Goal: Information Seeking & Learning: Learn about a topic

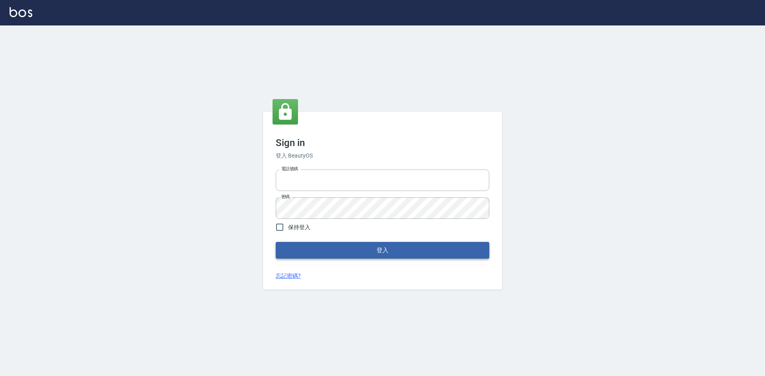
type input "0422211177"
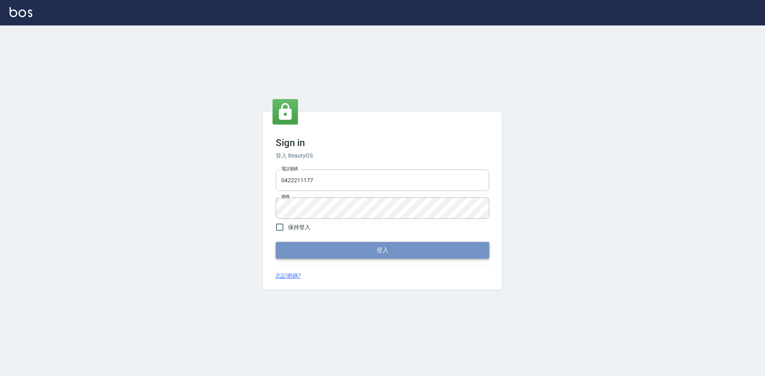
click at [397, 244] on button "登入" at bounding box center [383, 250] width 214 height 17
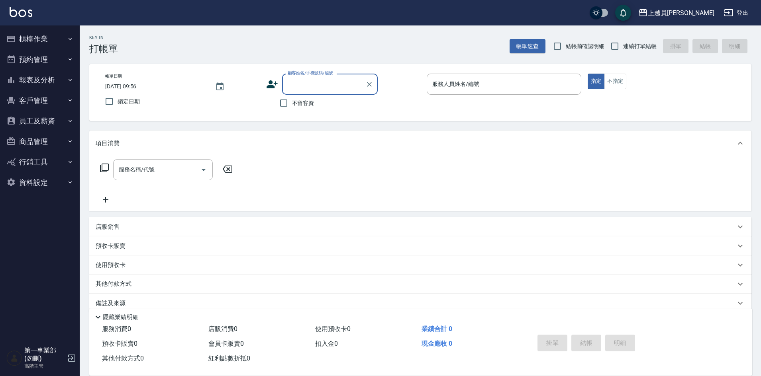
click at [51, 74] on button "報表及分析" at bounding box center [39, 80] width 73 height 21
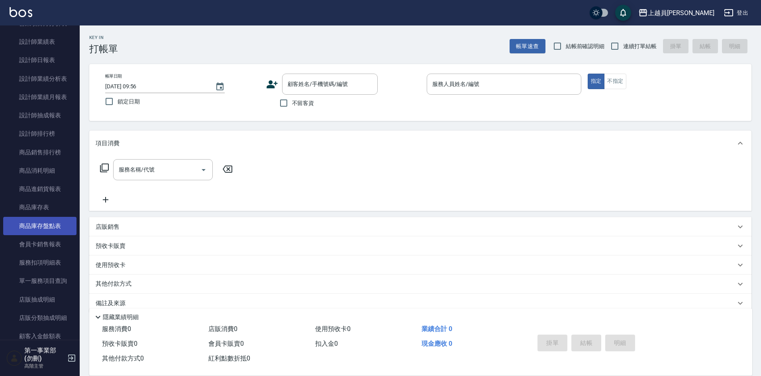
scroll to position [239, 0]
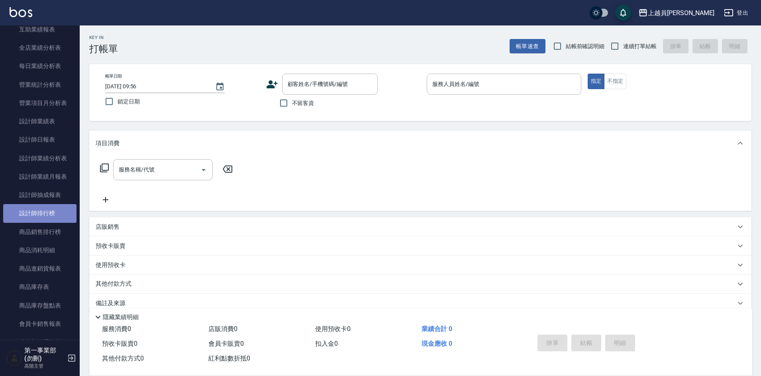
click at [51, 213] on link "設計師排行榜" at bounding box center [39, 213] width 73 height 18
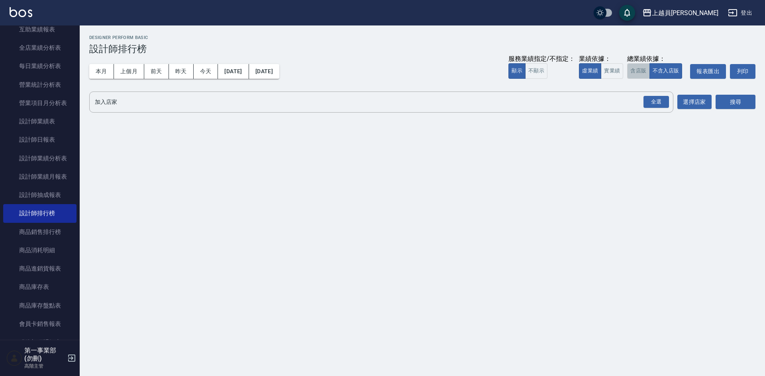
click at [635, 73] on button "含店販" at bounding box center [638, 71] width 22 height 16
click at [650, 103] on div "全選" at bounding box center [655, 102] width 25 height 12
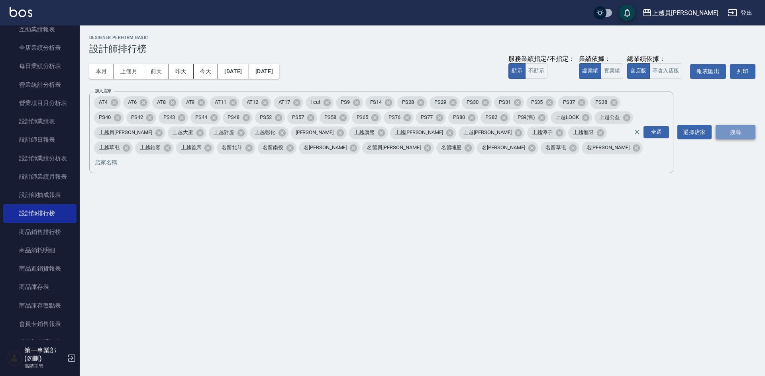
click at [734, 126] on button "搜尋" at bounding box center [735, 132] width 40 height 15
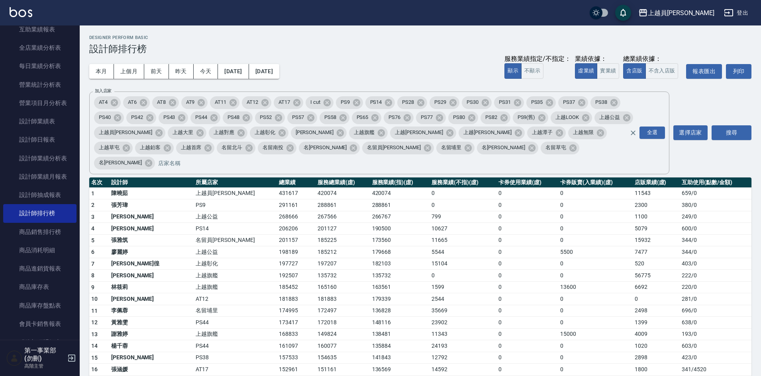
click at [724, 376] on td "268 / 0" at bounding box center [716, 382] width 72 height 12
click at [375, 50] on h3 "設計師排行榜" at bounding box center [420, 48] width 662 height 11
click at [496, 282] on td "0" at bounding box center [527, 288] width 62 height 12
click at [406, 67] on div "本月 上個月 [DATE] [DATE] [DATE] [DATE] [DATE] 服務業績指定/不指定： 顯示 不顯示 業績依據： 虛業績 實業績 總業績依…" at bounding box center [420, 72] width 662 height 34
click at [496, 282] on td "0" at bounding box center [527, 288] width 62 height 12
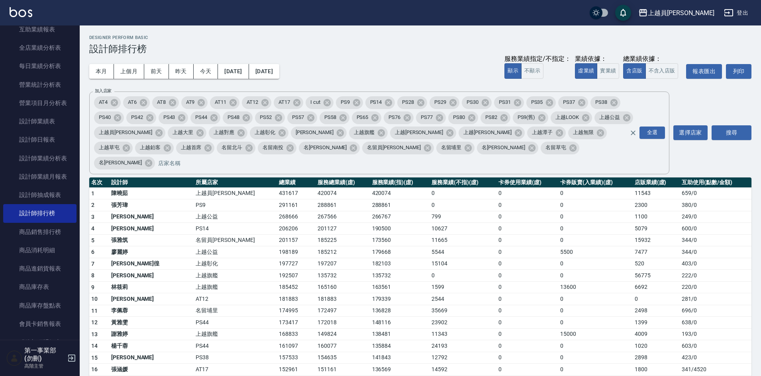
click at [567, 294] on td "0" at bounding box center [595, 300] width 74 height 12
click at [408, 41] on div "Designer Perform Basic 設計師排行榜" at bounding box center [420, 45] width 662 height 20
click at [419, 42] on div "Designer Perform Basic 設計師排行榜" at bounding box center [420, 45] width 662 height 20
click at [370, 247] on td "179668" at bounding box center [400, 253] width 60 height 12
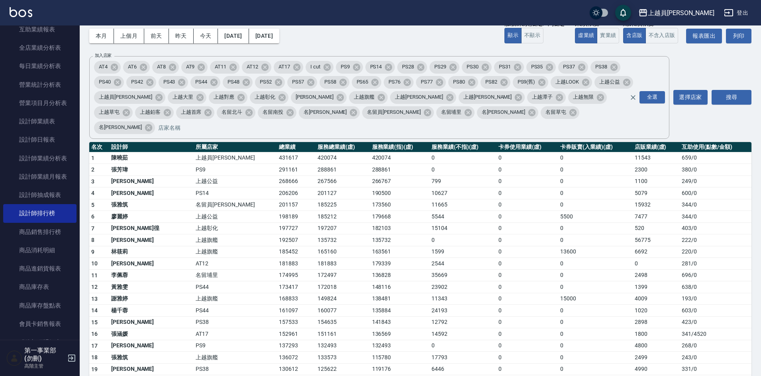
scroll to position [80, 0]
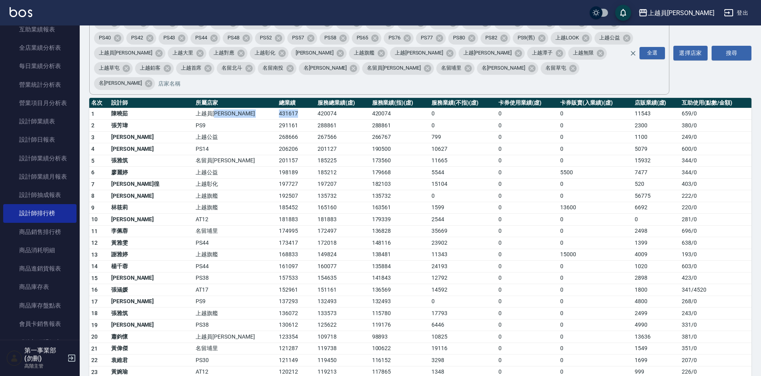
drag, startPoint x: 219, startPoint y: 97, endPoint x: 255, endPoint y: 103, distance: 36.4
click at [255, 108] on tr "1 [PERSON_NAME]員[PERSON_NAME] 431617 420074 420074 0 0 0 11543 659 / 0" at bounding box center [420, 114] width 662 height 12
drag, startPoint x: 218, startPoint y: 111, endPoint x: 244, endPoint y: 112, distance: 26.3
click at [244, 120] on tr "2 [PERSON_NAME]PS9 291161 288861 288861 0 0 0 2300 380 / 0" at bounding box center [420, 126] width 662 height 12
click at [277, 143] on td "206206" at bounding box center [296, 149] width 39 height 12
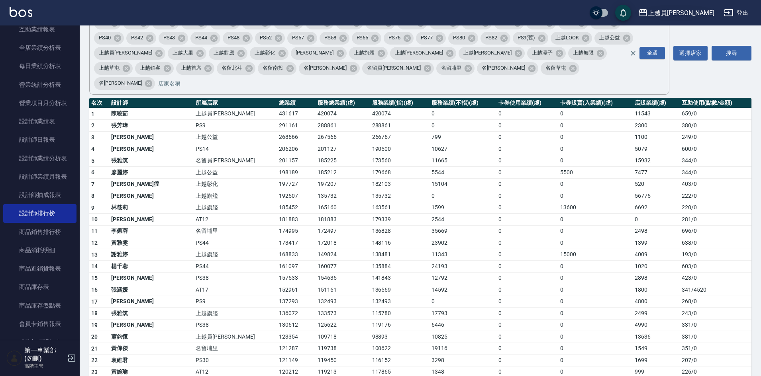
click at [693, 16] on div "上越員[PERSON_NAME]" at bounding box center [681, 13] width 67 height 10
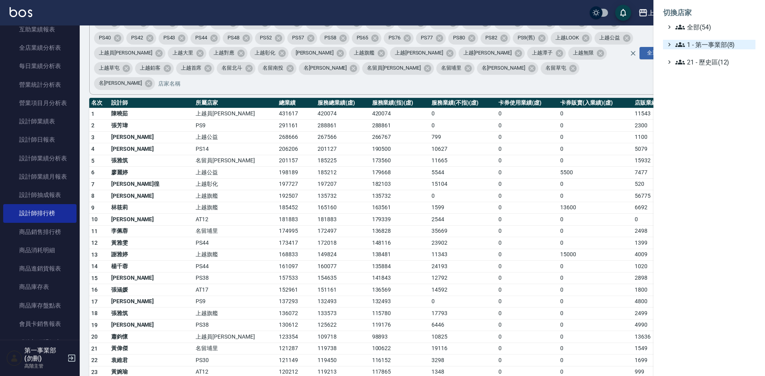
click at [721, 49] on span "1 - 第一事業部(8)" at bounding box center [713, 45] width 77 height 10
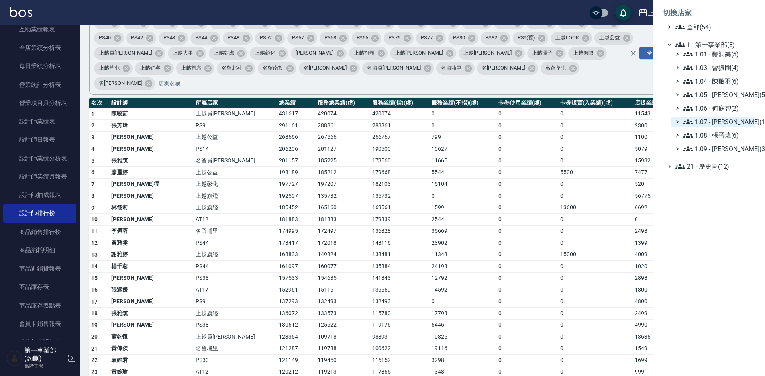
click at [725, 125] on span "1.07 - [PERSON_NAME](11)" at bounding box center [717, 122] width 69 height 10
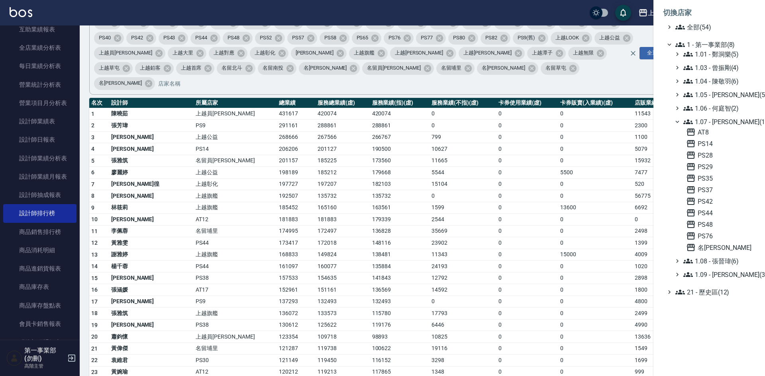
click at [726, 122] on span "1.07 - [PERSON_NAME](11)" at bounding box center [717, 122] width 69 height 10
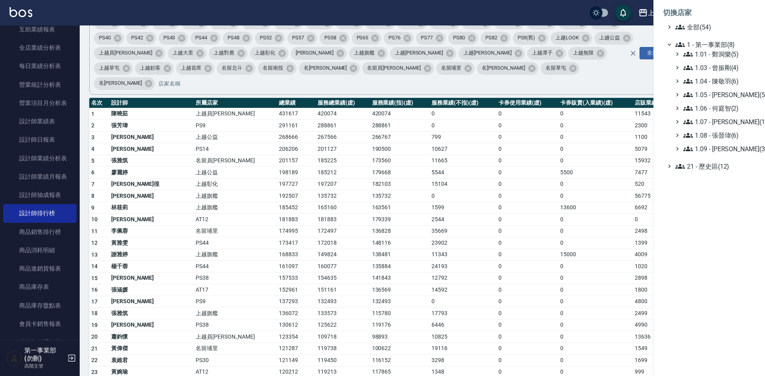
click at [269, 159] on div at bounding box center [382, 188] width 765 height 376
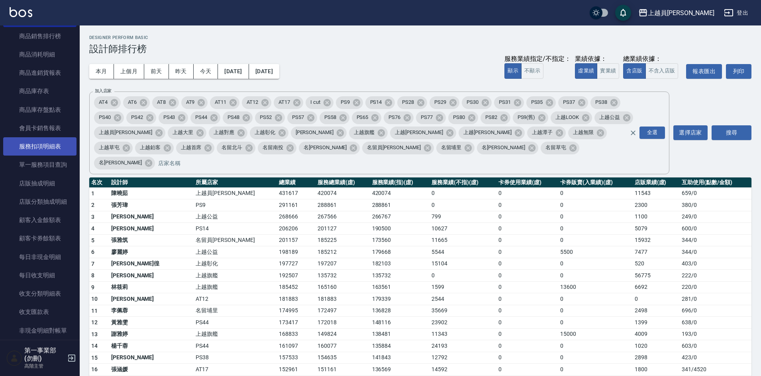
scroll to position [438, 0]
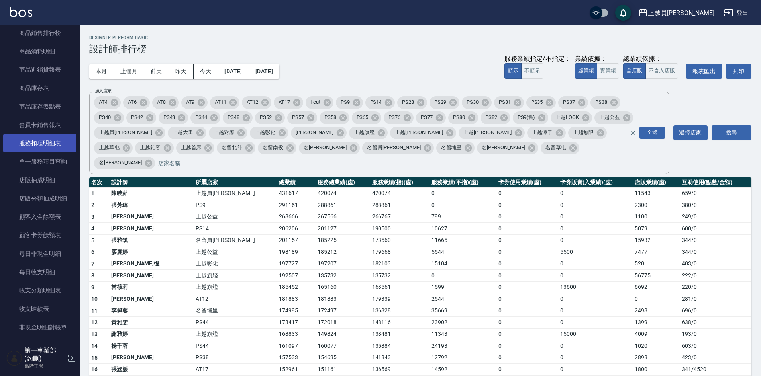
click at [53, 146] on link "服務扣項明細表" at bounding box center [39, 143] width 73 height 18
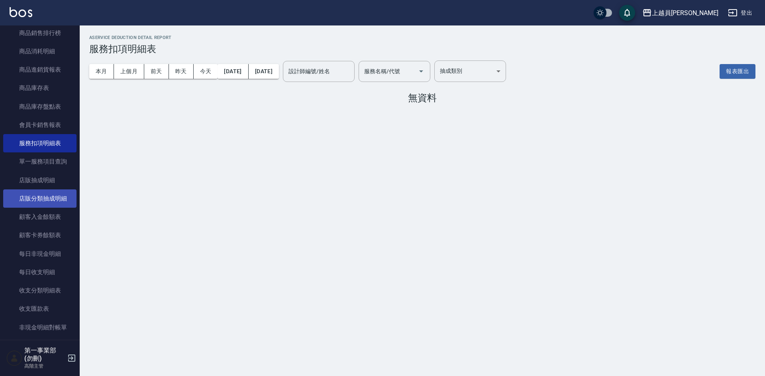
click at [54, 198] on link "店販分類抽成明細" at bounding box center [39, 199] width 73 height 18
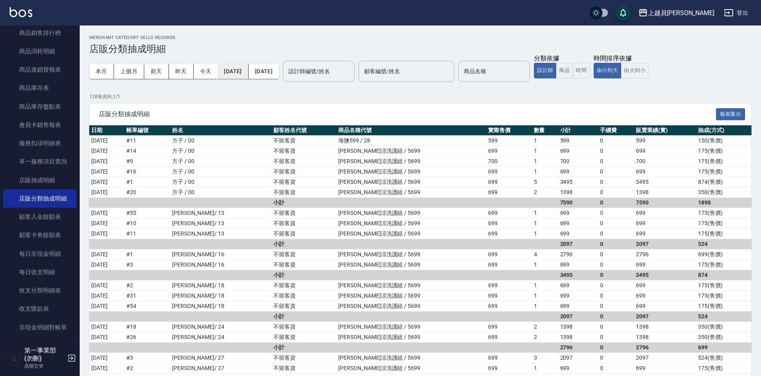
click at [248, 72] on button "[DATE]" at bounding box center [233, 71] width 31 height 15
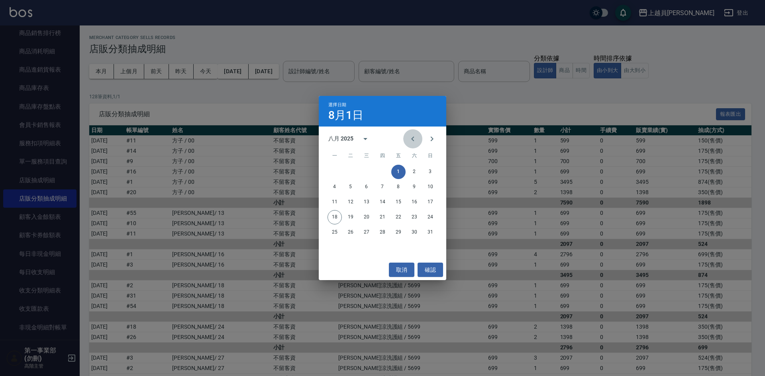
click at [409, 137] on icon "Previous month" at bounding box center [413, 139] width 10 height 10
click at [346, 200] on button "15" at bounding box center [350, 202] width 14 height 14
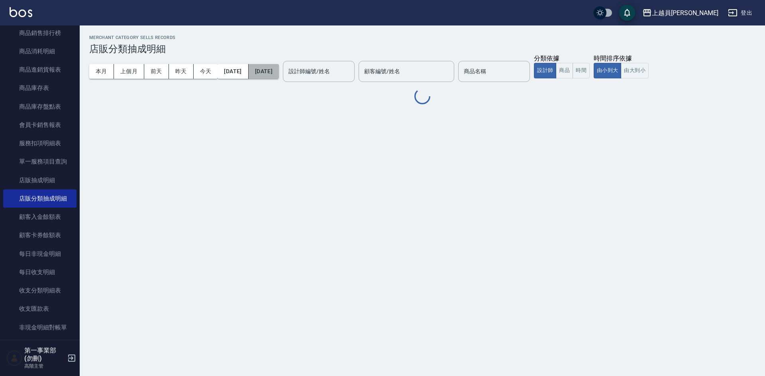
click at [279, 65] on button "[DATE]" at bounding box center [264, 71] width 30 height 15
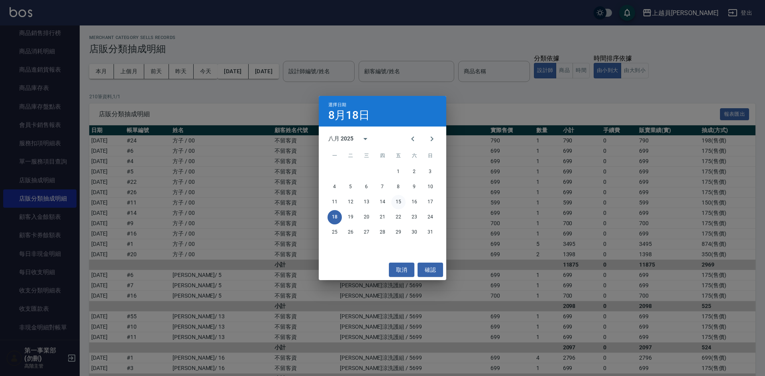
click at [400, 200] on button "15" at bounding box center [398, 202] width 14 height 14
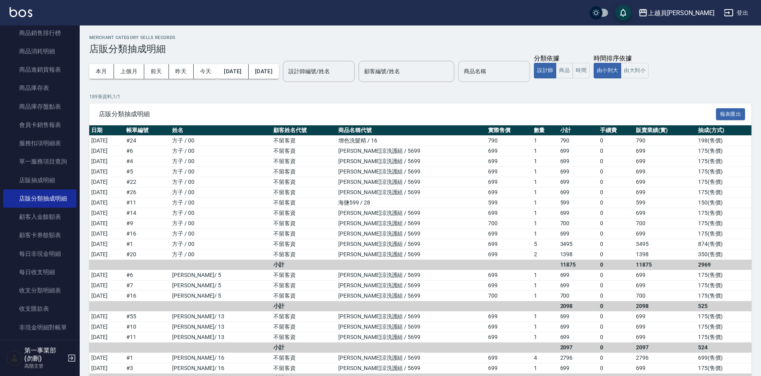
click at [498, 73] on input "商品名稱" at bounding box center [494, 72] width 65 height 14
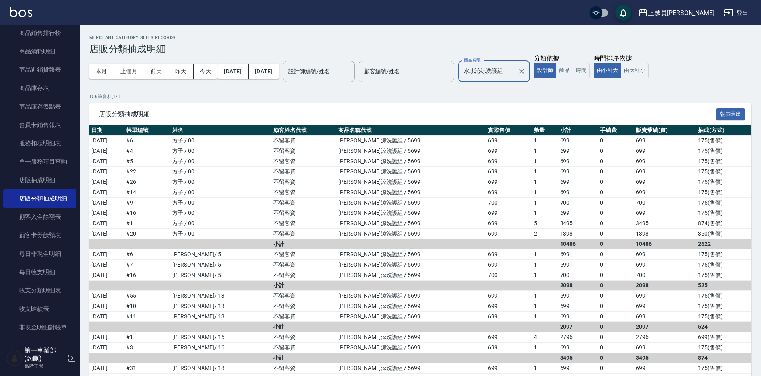
type input "水水沁涼洗護組"
click at [225, 45] on h3 "店販分類抽成明細" at bounding box center [420, 48] width 662 height 11
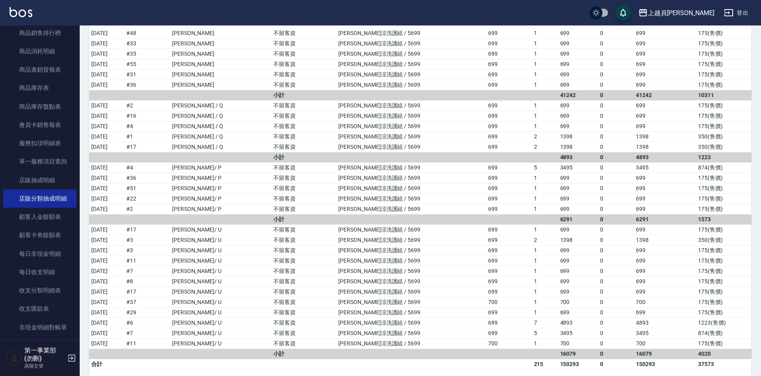
scroll to position [1485, 0]
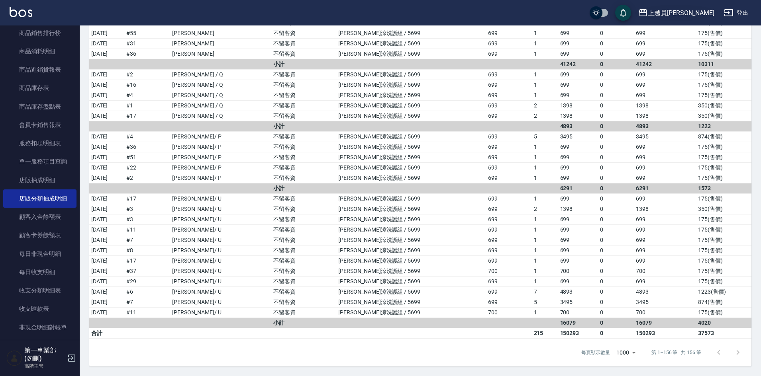
click at [699, 14] on div "上越員[PERSON_NAME]" at bounding box center [681, 13] width 67 height 10
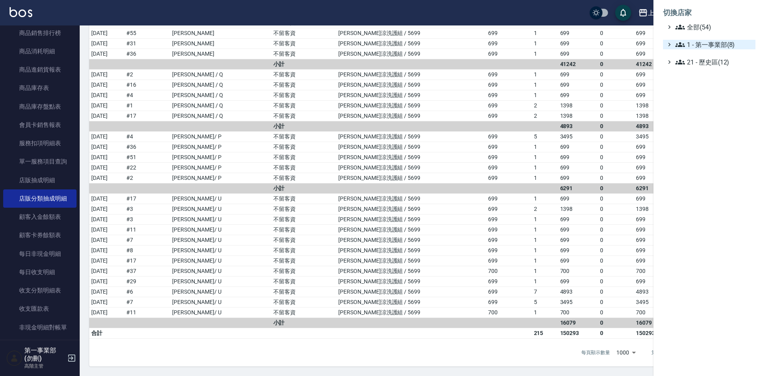
click at [715, 46] on span "1 - 第一事業部(8)" at bounding box center [713, 45] width 77 height 10
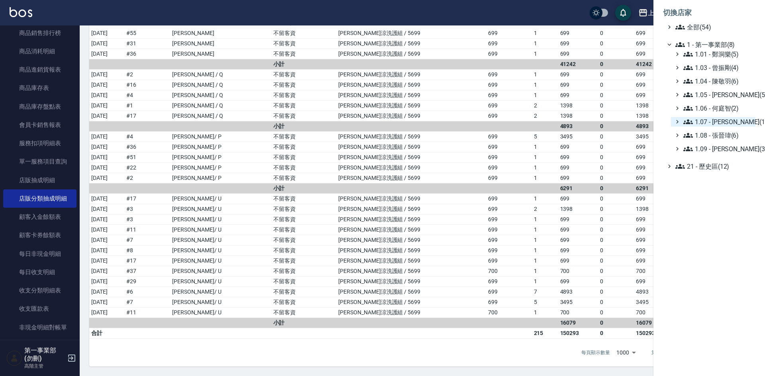
click at [723, 121] on span "1.07 - [PERSON_NAME](11)" at bounding box center [717, 122] width 69 height 10
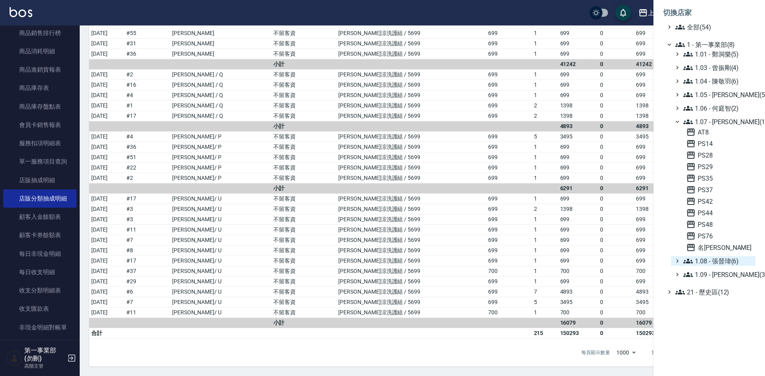
click at [733, 263] on span "1.08 - 張晉瑋(6)" at bounding box center [717, 262] width 69 height 10
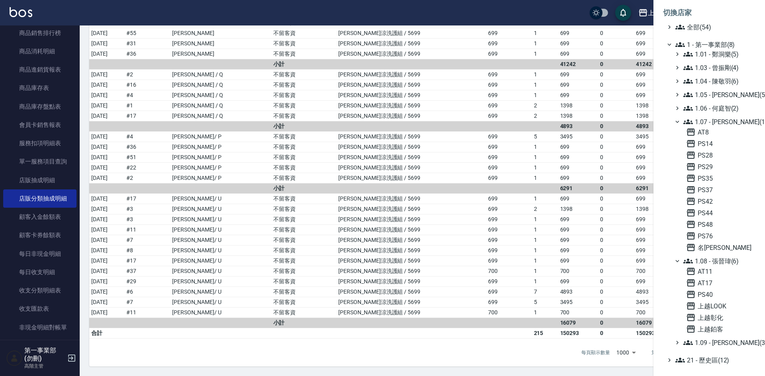
click at [539, 349] on div at bounding box center [382, 188] width 765 height 376
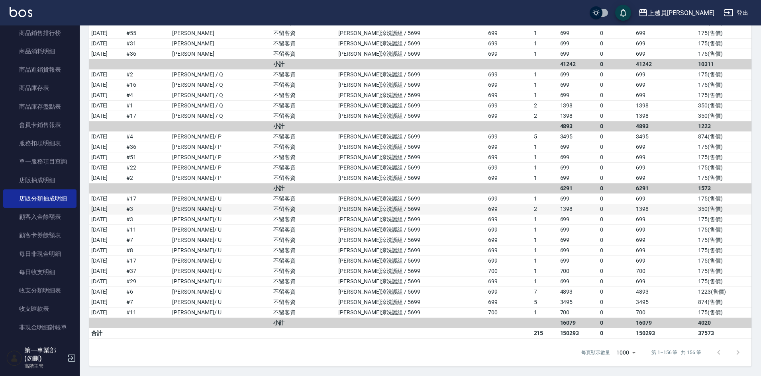
click at [442, 210] on td "[PERSON_NAME]涼洗護組 / 5699" at bounding box center [411, 209] width 150 height 10
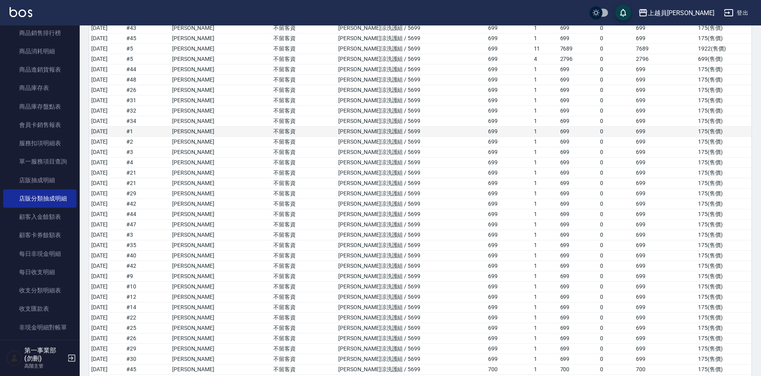
scroll to position [1007, 0]
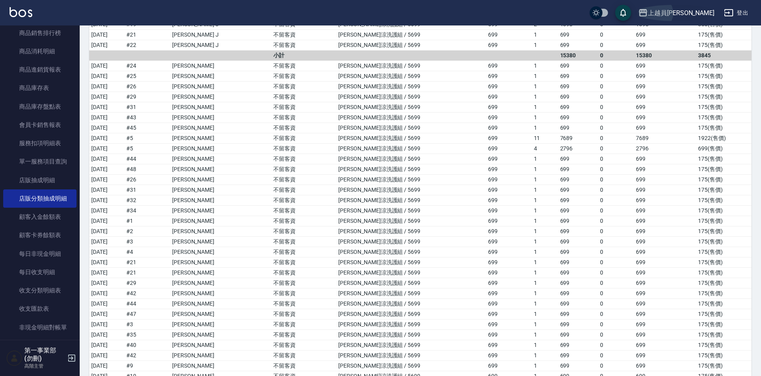
click at [648, 14] on icon "button" at bounding box center [643, 13] width 10 height 10
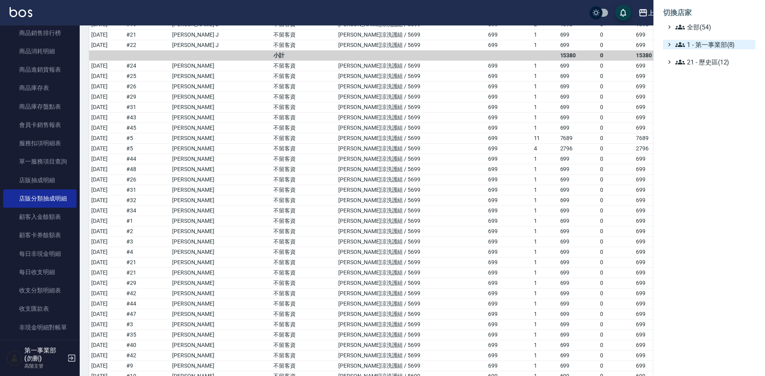
click at [709, 43] on span "1 - 第一事業部(8)" at bounding box center [713, 45] width 77 height 10
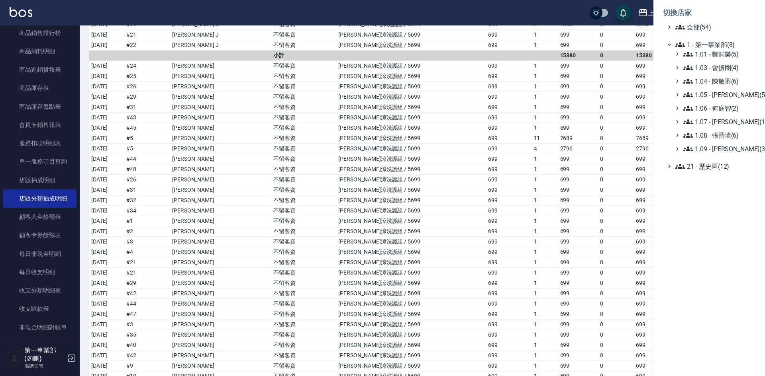
click at [496, 195] on div at bounding box center [382, 188] width 765 height 376
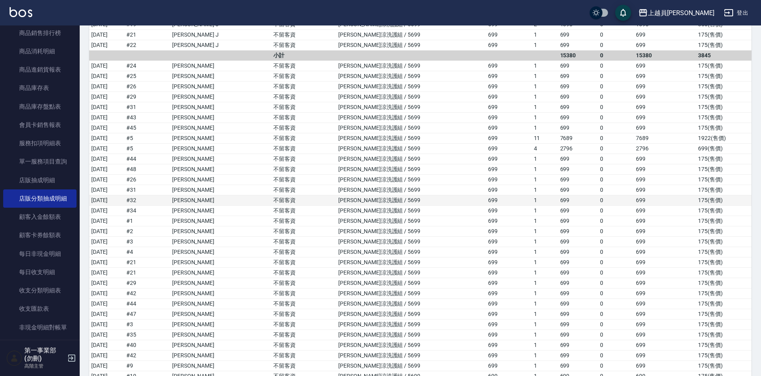
click at [558, 205] on td "699" at bounding box center [578, 201] width 40 height 10
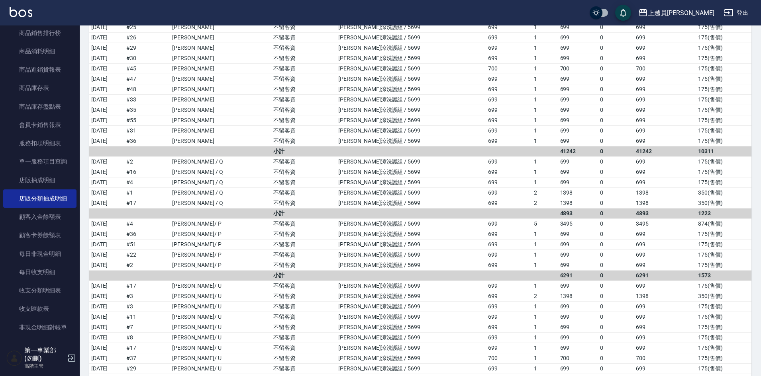
scroll to position [1485, 0]
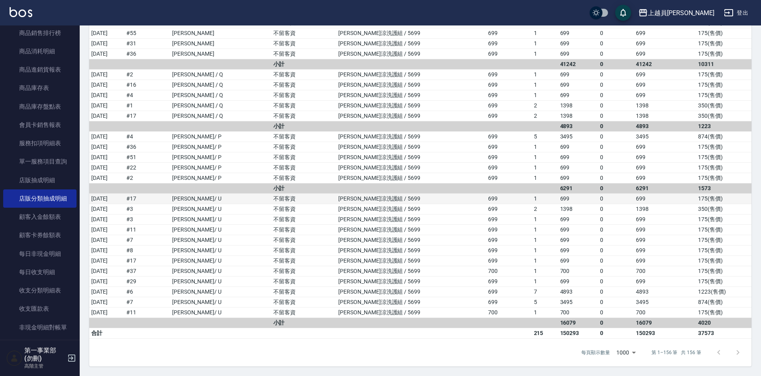
click at [486, 197] on td "699" at bounding box center [509, 199] width 46 height 10
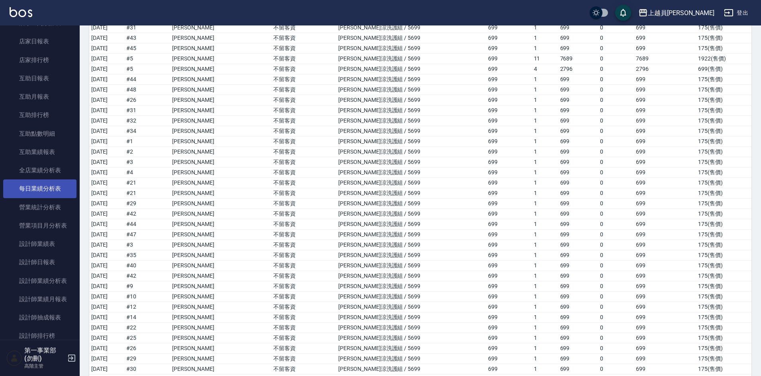
scroll to position [159, 0]
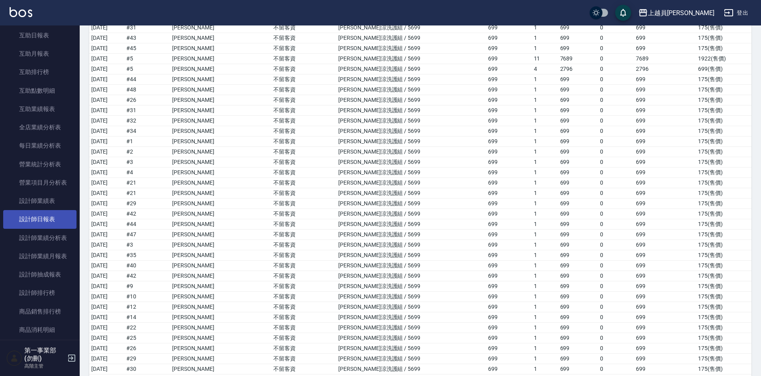
click at [48, 219] on link "設計師日報表" at bounding box center [39, 219] width 73 height 18
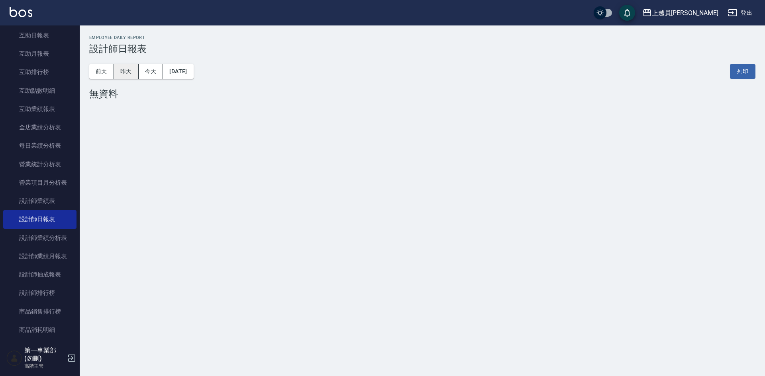
click at [121, 71] on button "昨天" at bounding box center [126, 71] width 25 height 15
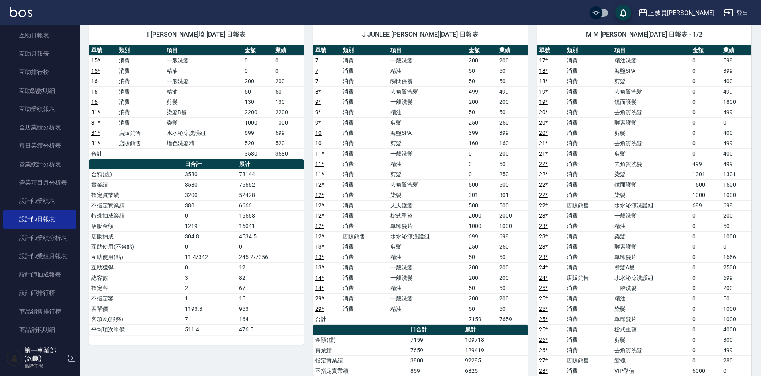
scroll to position [40, 0]
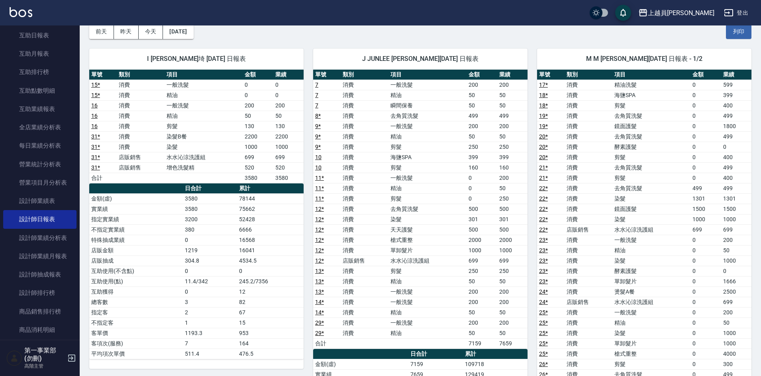
click at [608, 189] on td "消費" at bounding box center [588, 188] width 48 height 10
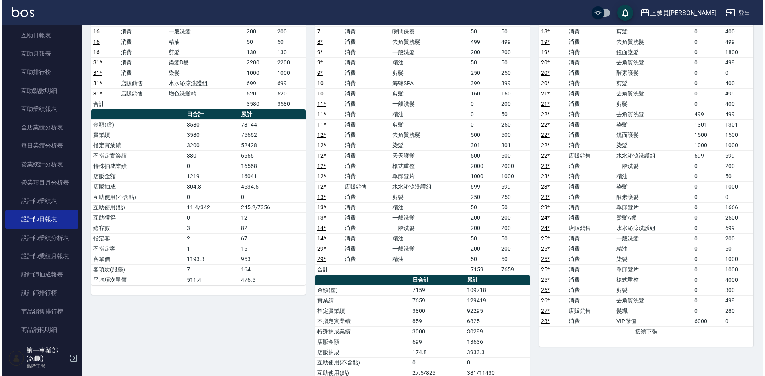
scroll to position [120, 0]
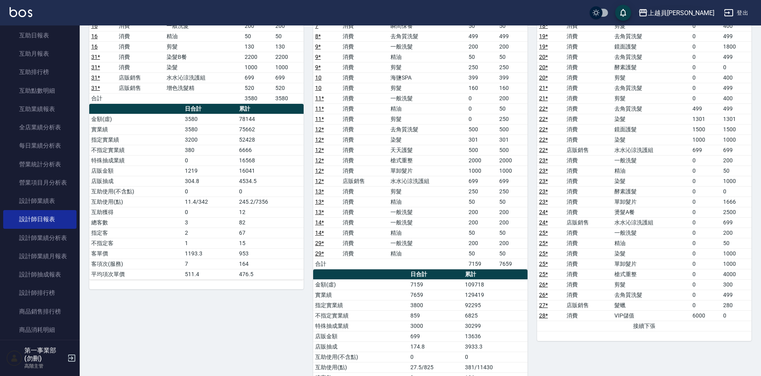
click at [705, 12] on div "上越員[PERSON_NAME]" at bounding box center [681, 13] width 67 height 10
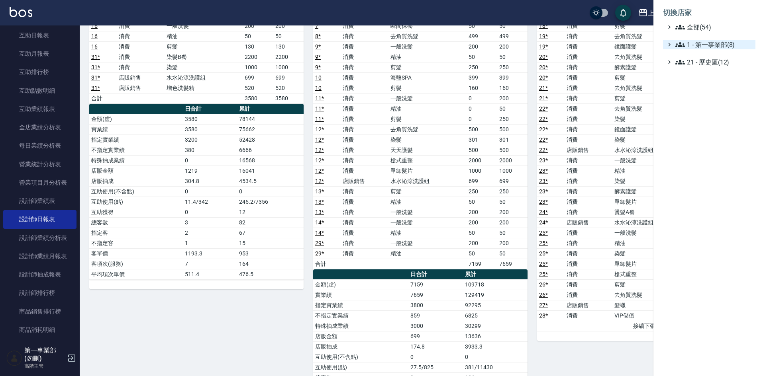
click at [716, 43] on span "1 - 第一事業部(8)" at bounding box center [713, 45] width 77 height 10
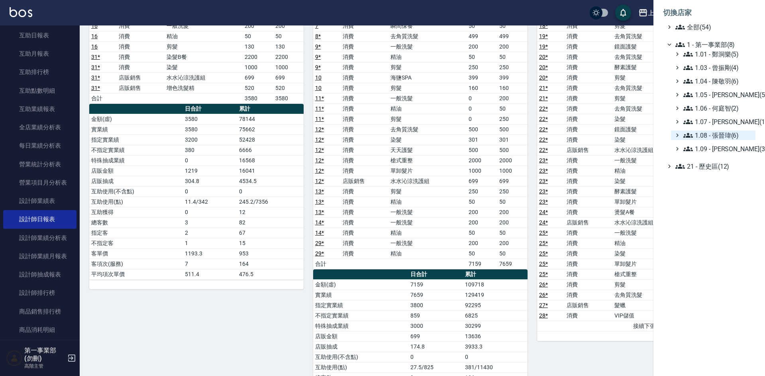
click at [729, 131] on span "1.08 - 張晉瑋(6)" at bounding box center [717, 136] width 69 height 10
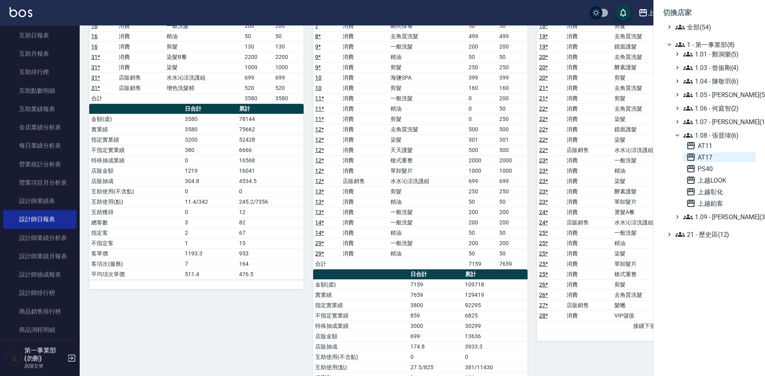
click at [721, 157] on span "AT17" at bounding box center [719, 158] width 66 height 10
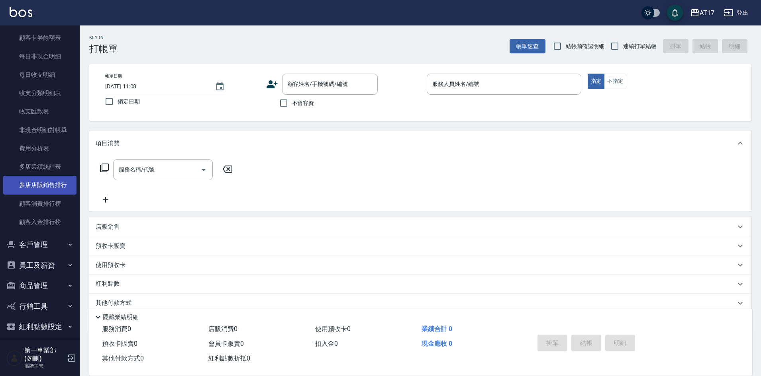
scroll to position [637, 0]
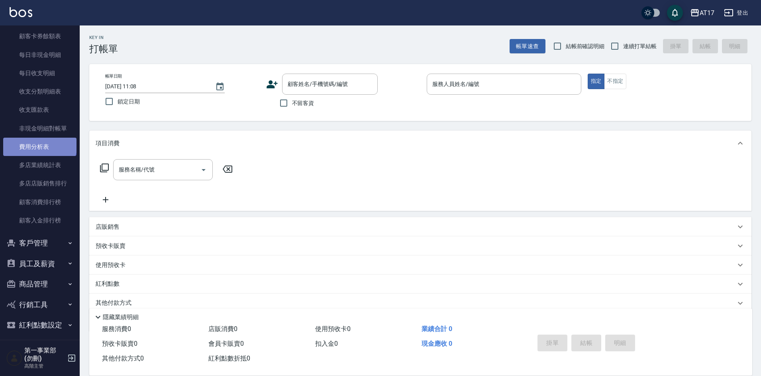
click at [39, 145] on link "費用分析表" at bounding box center [39, 147] width 73 height 18
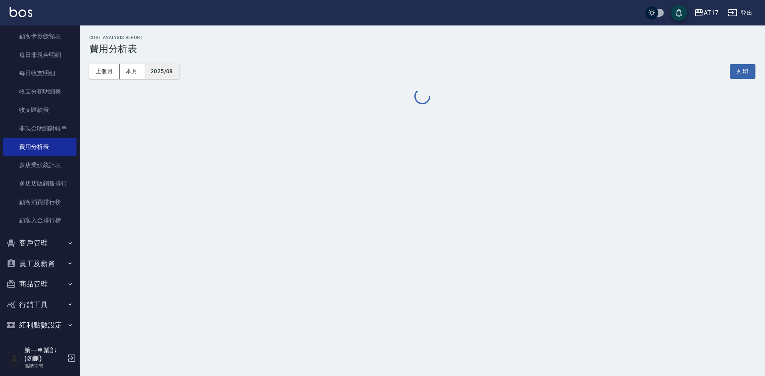
click at [160, 74] on button "2025/08" at bounding box center [161, 71] width 35 height 15
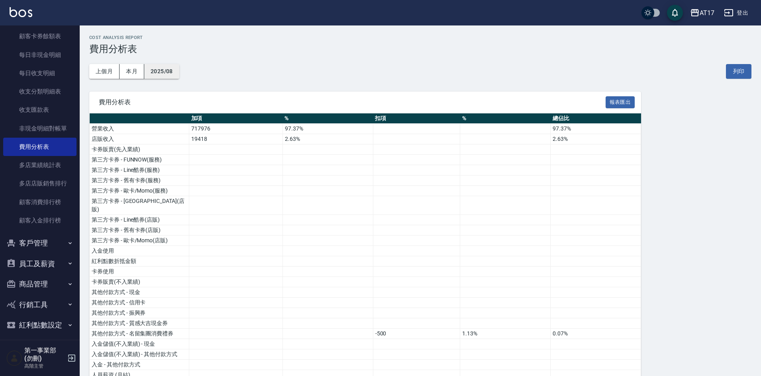
click at [166, 71] on button "2025/08" at bounding box center [161, 71] width 35 height 15
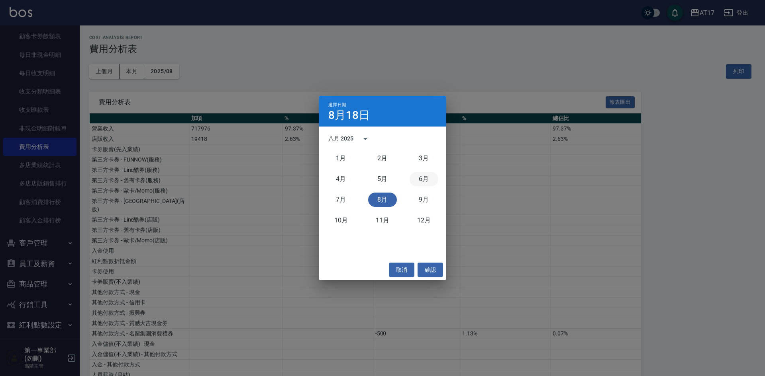
drag, startPoint x: 423, startPoint y: 181, endPoint x: 424, endPoint y: 200, distance: 18.8
click at [423, 182] on button "6月" at bounding box center [424, 179] width 29 height 14
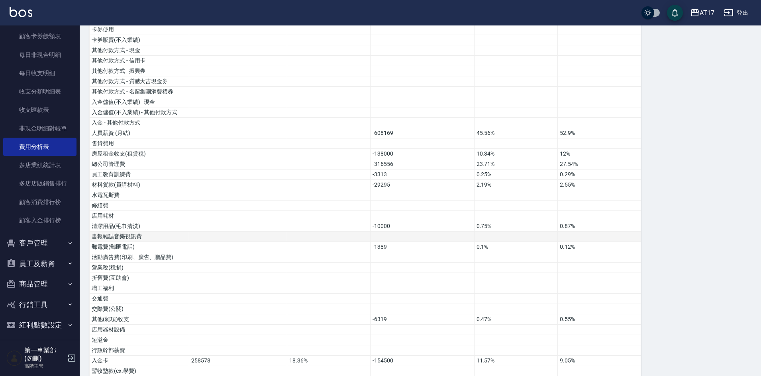
scroll to position [279, 0]
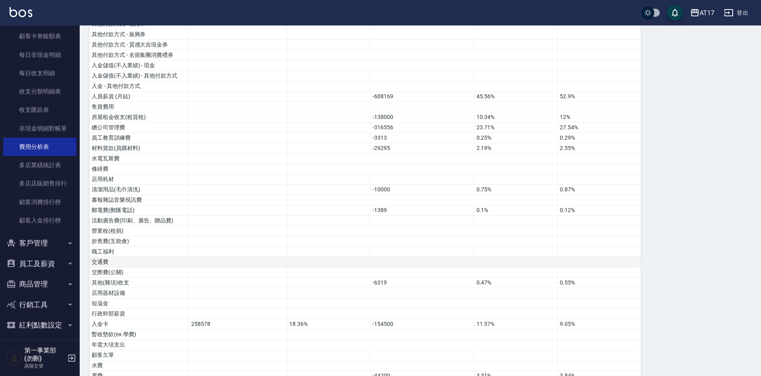
click at [545, 257] on td at bounding box center [515, 262] width 83 height 10
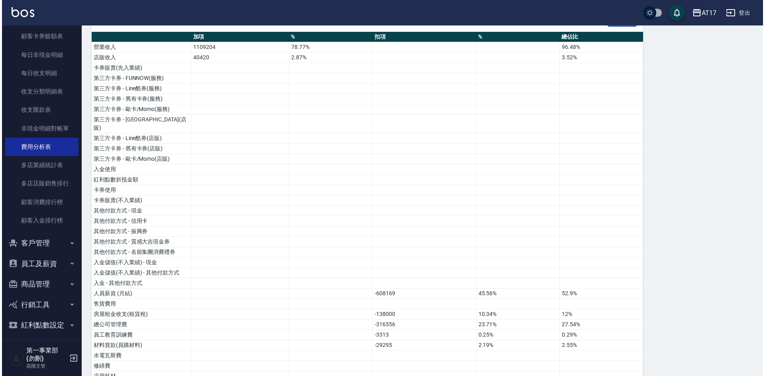
scroll to position [0, 0]
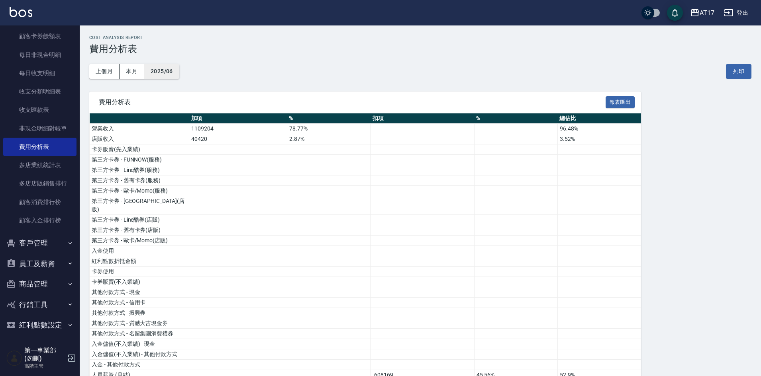
click at [166, 72] on button "2025/06" at bounding box center [161, 71] width 35 height 15
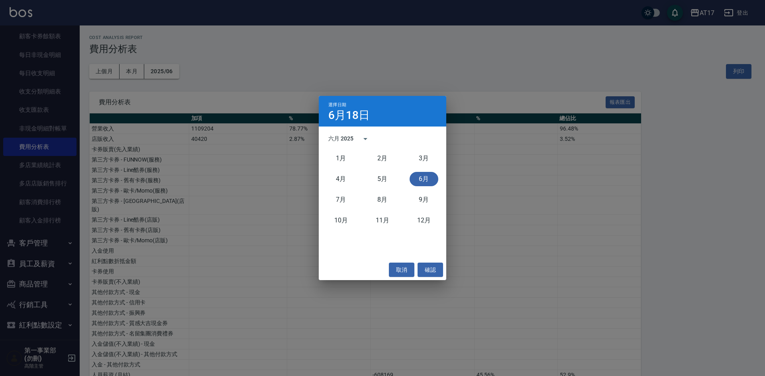
click at [344, 139] on div "六月 2025" at bounding box center [340, 139] width 25 height 8
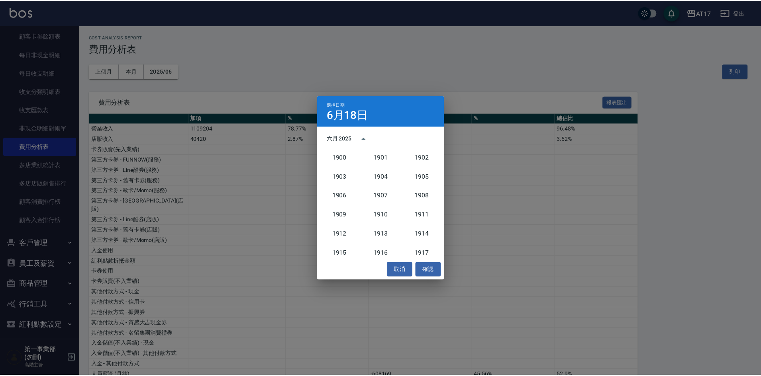
scroll to position [738, 0]
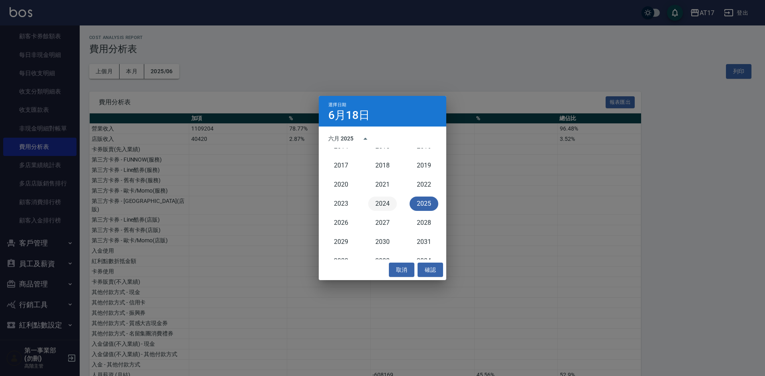
click at [383, 204] on button "2024" at bounding box center [382, 204] width 29 height 14
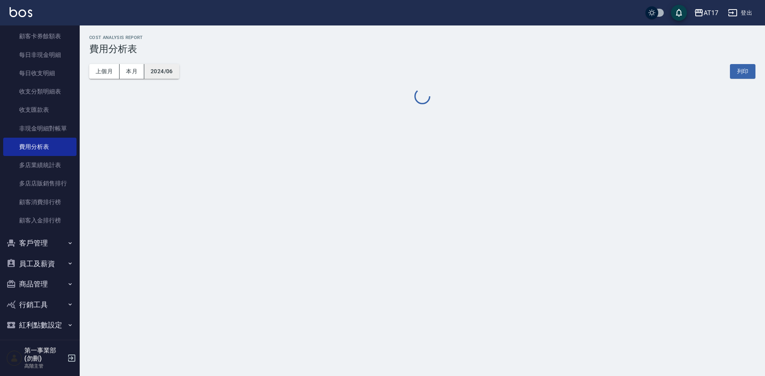
click at [161, 73] on button "2024/06" at bounding box center [161, 71] width 35 height 15
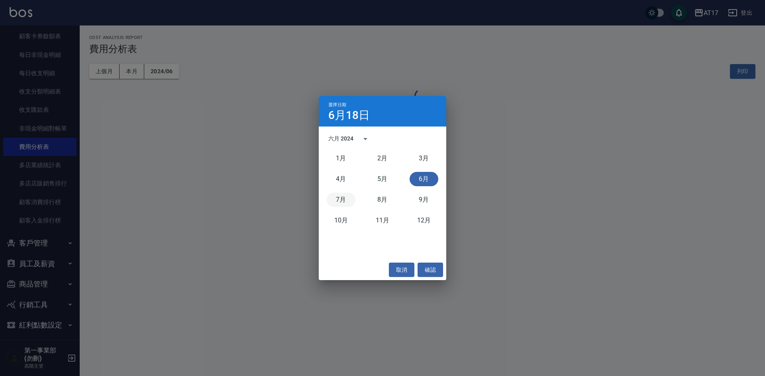
click at [341, 198] on button "7月" at bounding box center [341, 200] width 29 height 14
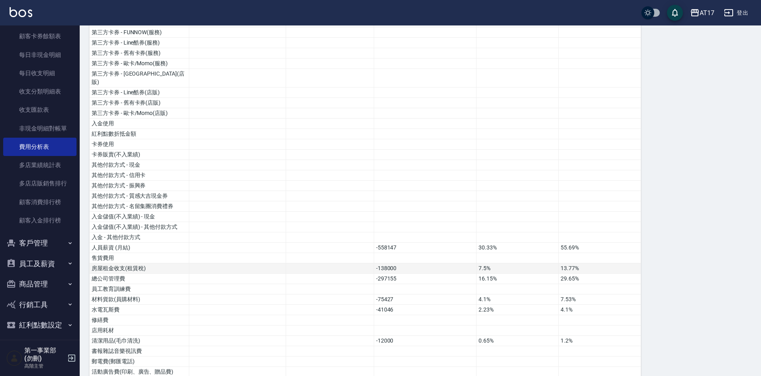
scroll to position [120, 0]
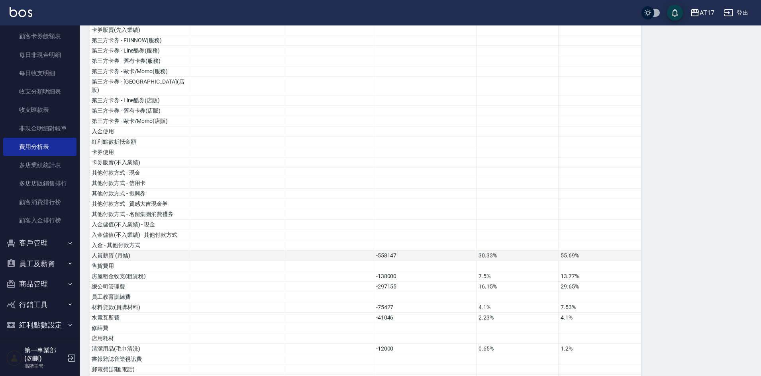
click at [406, 251] on td "-558147" at bounding box center [425, 256] width 102 height 10
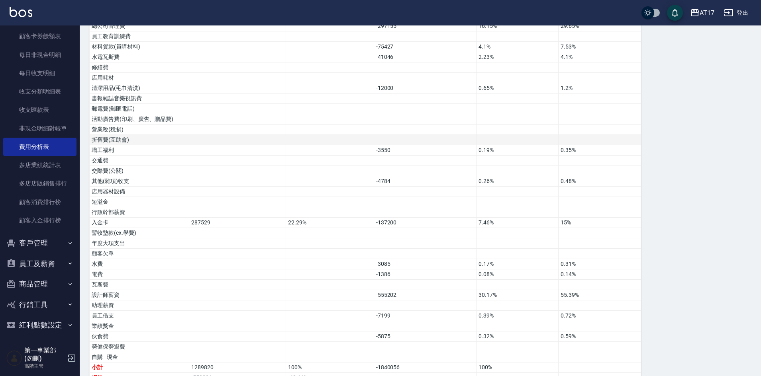
scroll to position [398, 0]
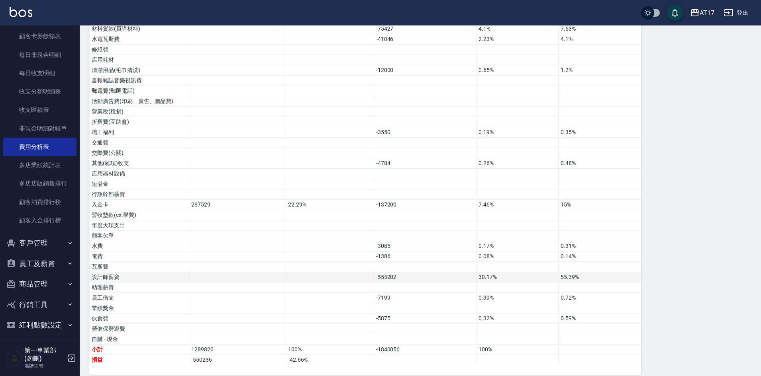
click at [399, 272] on td "-555202" at bounding box center [425, 277] width 102 height 10
click at [298, 272] on td at bounding box center [330, 277] width 88 height 10
click at [332, 304] on td at bounding box center [330, 309] width 88 height 10
click at [590, 159] on td "0.48%" at bounding box center [600, 164] width 82 height 10
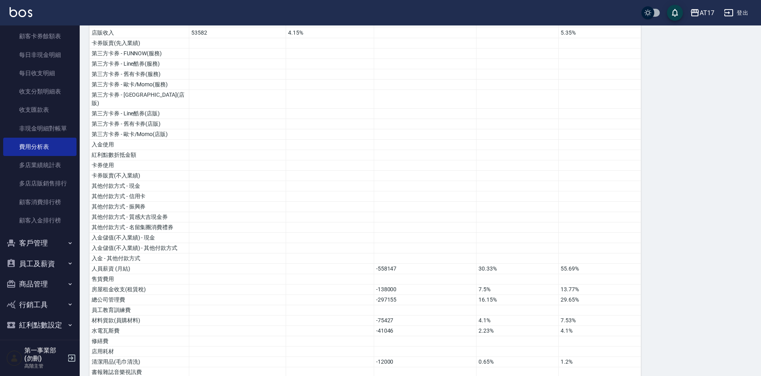
scroll to position [0, 0]
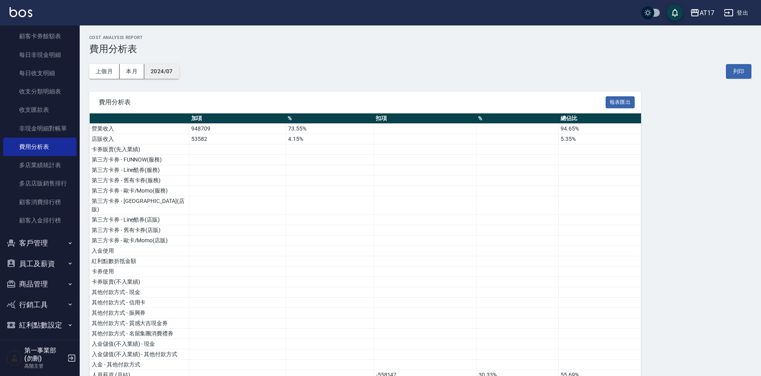
click at [172, 71] on button "2024/07" at bounding box center [161, 71] width 35 height 15
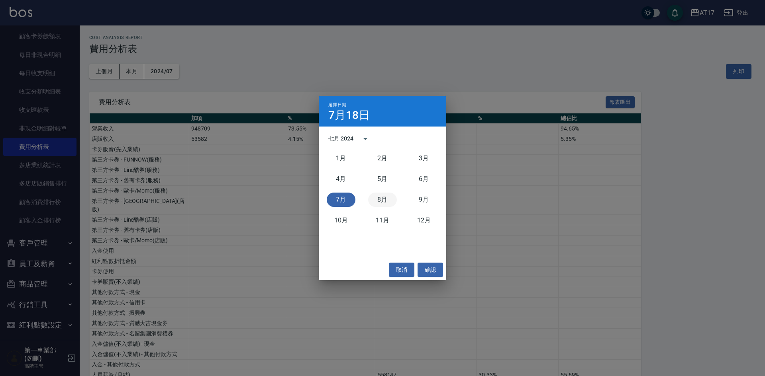
click at [377, 201] on button "8月" at bounding box center [382, 200] width 29 height 14
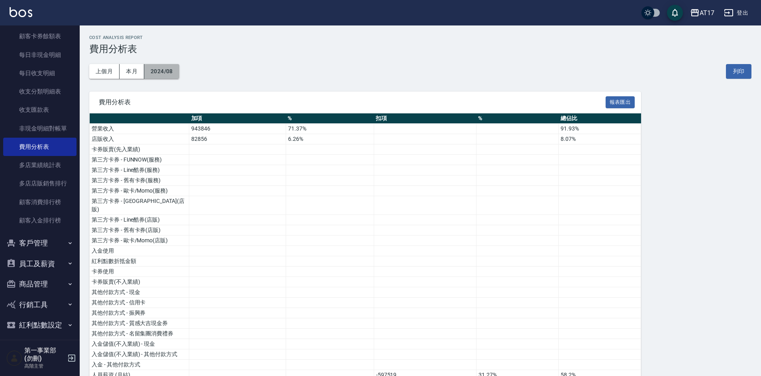
click at [168, 70] on button "2024/08" at bounding box center [161, 71] width 35 height 15
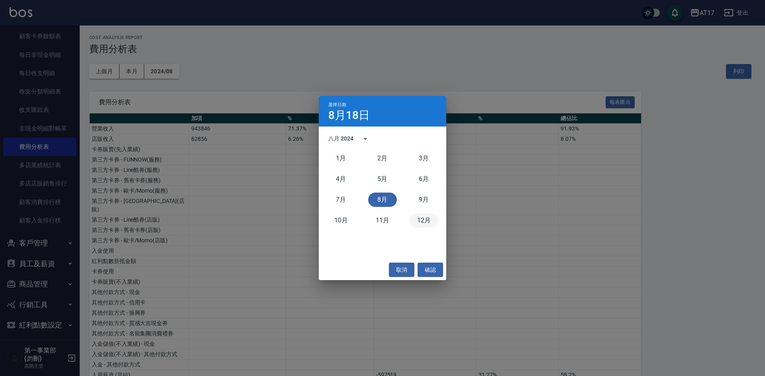
click at [422, 224] on button "12月" at bounding box center [424, 221] width 29 height 14
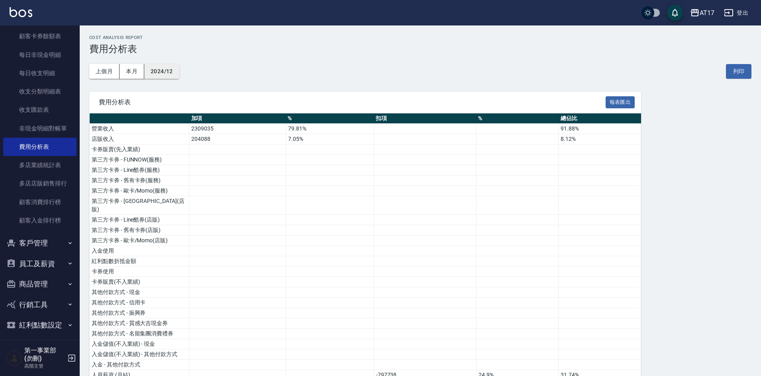
click at [155, 71] on button "2024/12" at bounding box center [161, 71] width 35 height 15
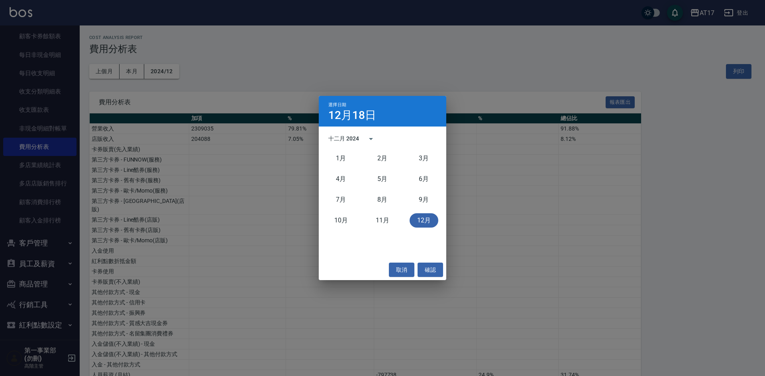
click at [352, 138] on div "十二月 2024" at bounding box center [343, 139] width 31 height 8
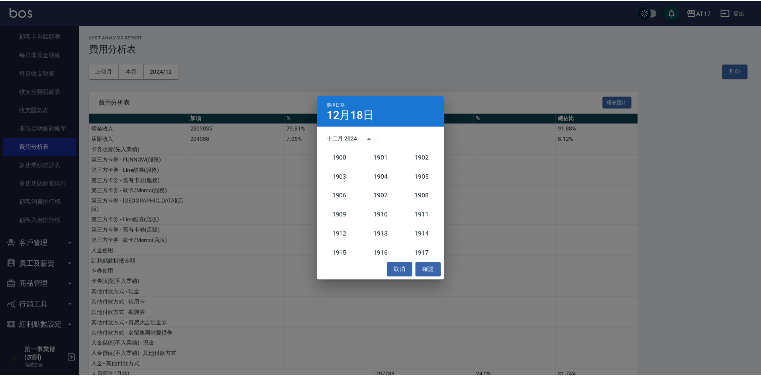
scroll to position [738, 0]
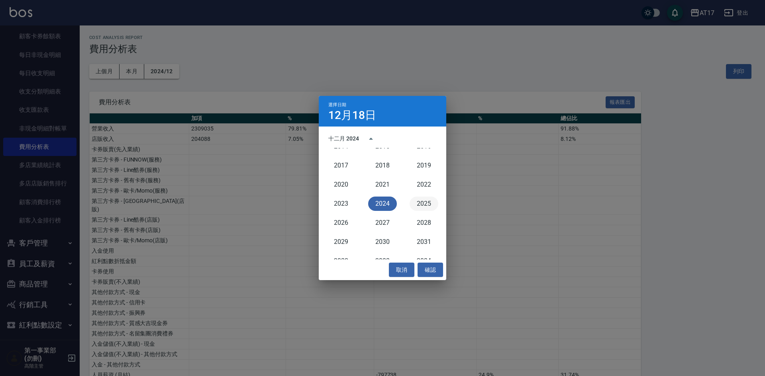
click at [420, 203] on button "2025" at bounding box center [424, 204] width 29 height 14
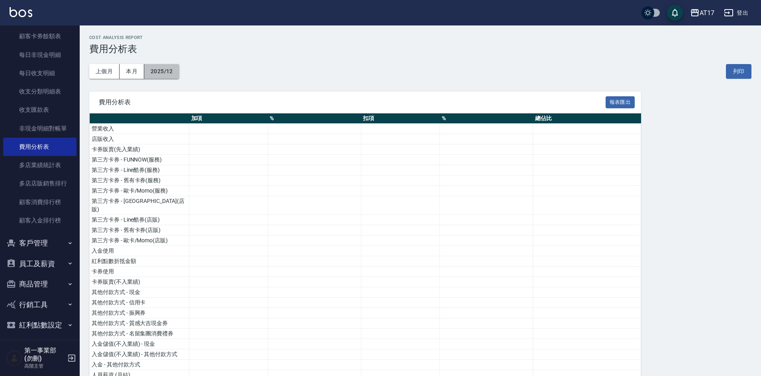
click at [163, 70] on button "2025/12" at bounding box center [161, 71] width 35 height 15
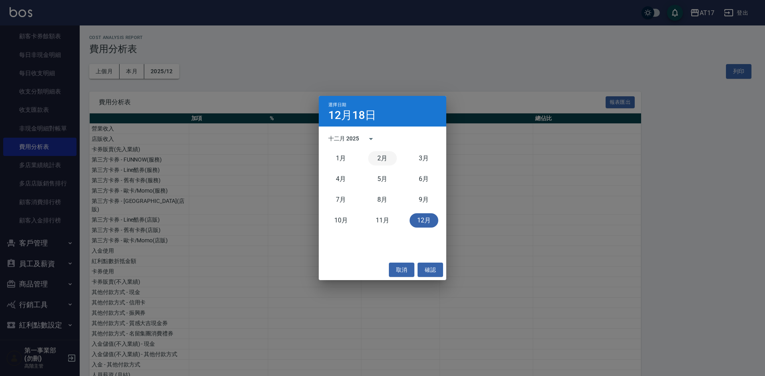
click at [382, 161] on button "2月" at bounding box center [382, 158] width 29 height 14
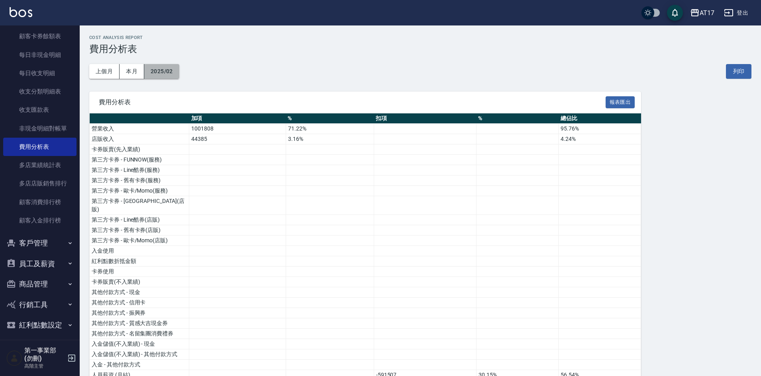
click at [174, 74] on button "2025/02" at bounding box center [161, 71] width 35 height 15
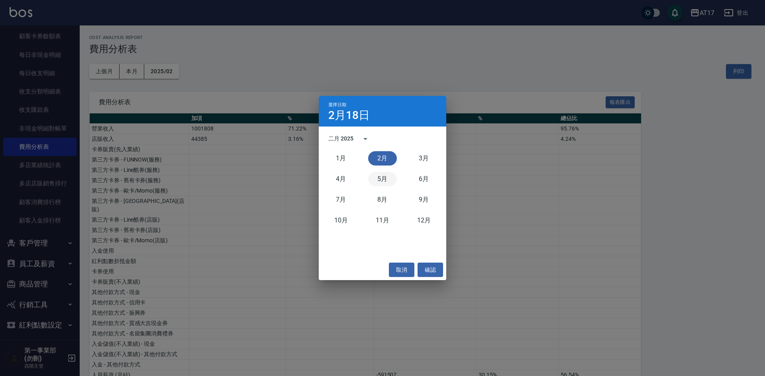
click at [385, 181] on button "5月" at bounding box center [382, 179] width 29 height 14
